Goal: Find contact information: Find contact information

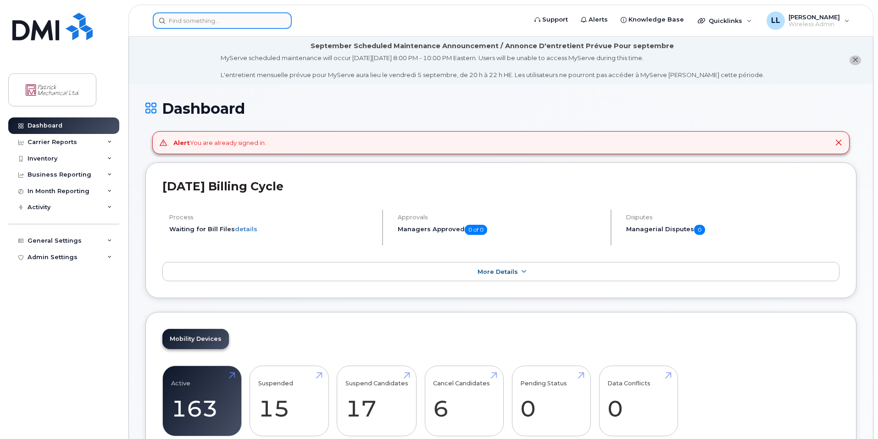
click at [246, 22] on input at bounding box center [222, 20] width 139 height 17
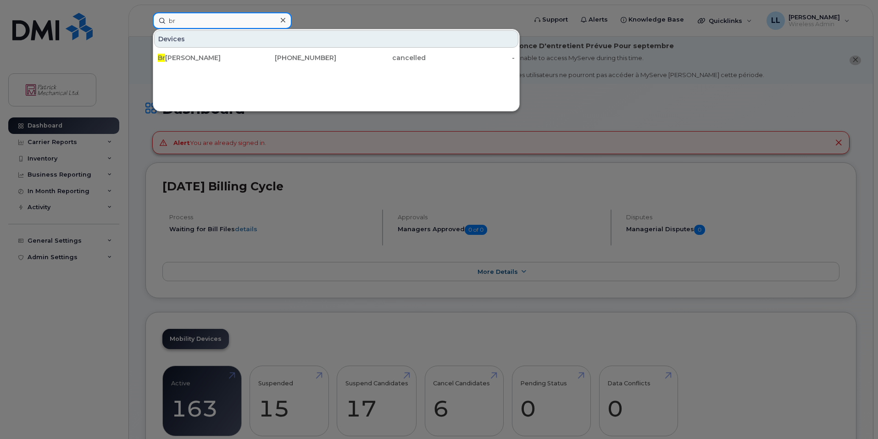
type input "b"
type input "stavert"
click at [284, 21] on icon at bounding box center [283, 20] width 5 height 5
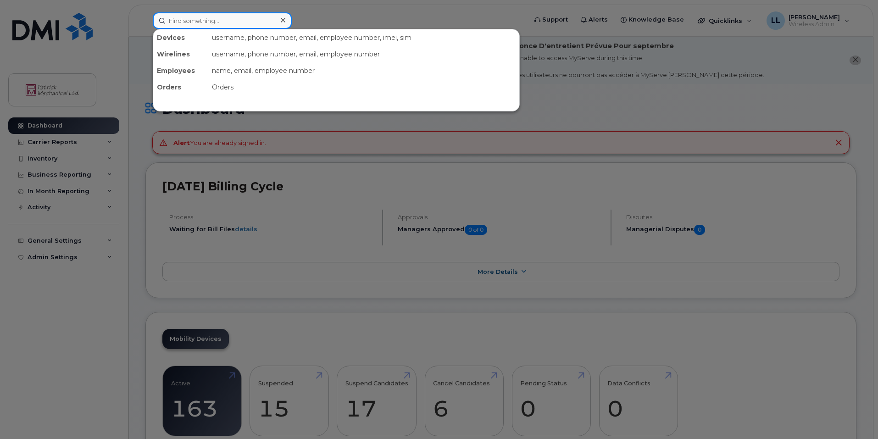
click at [258, 22] on input at bounding box center [222, 20] width 139 height 17
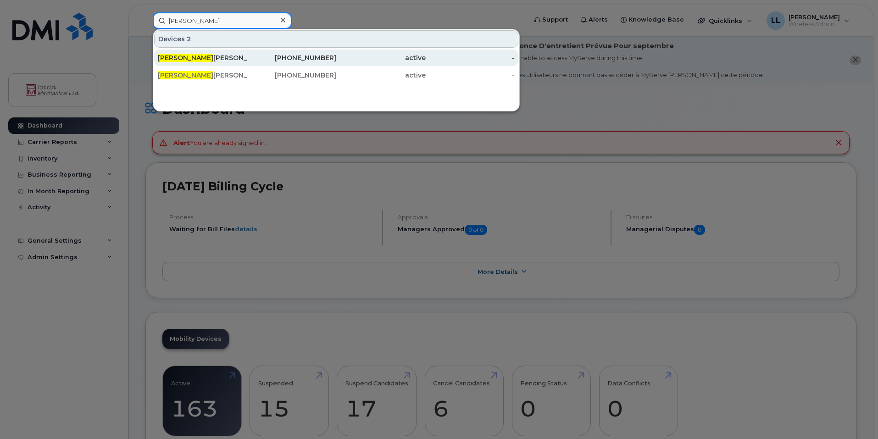
type input "[PERSON_NAME]"
click at [214, 58] on div "[PERSON_NAME][DATE]" at bounding box center [202, 57] width 89 height 9
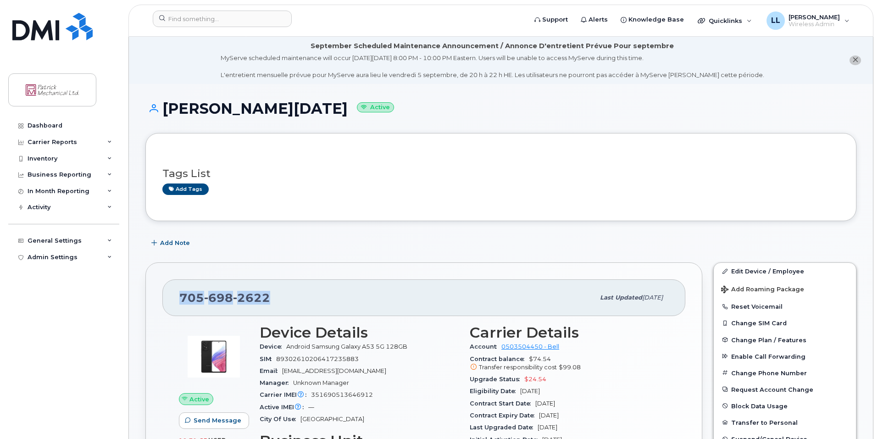
drag, startPoint x: 284, startPoint y: 301, endPoint x: 176, endPoint y: 298, distance: 108.3
click at [176, 298] on div "[PHONE_NUMBER] Last updated [DATE]" at bounding box center [423, 297] width 523 height 37
copy span "705 698 2622"
